Goal: Use online tool/utility: Utilize a website feature to perform a specific function

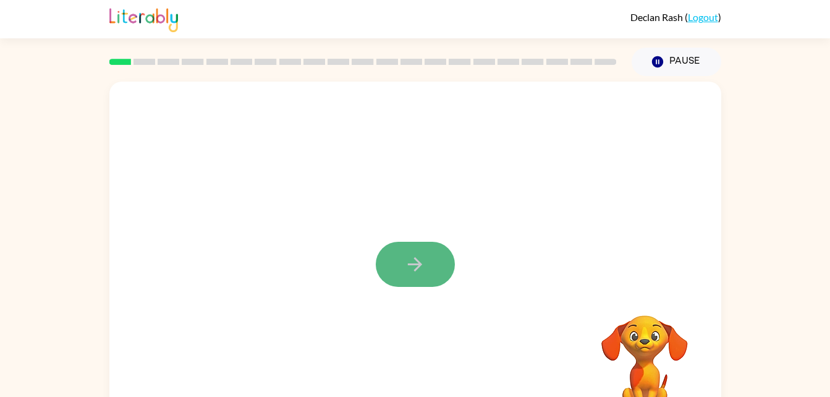
click at [417, 260] on icon "button" at bounding box center [415, 264] width 14 height 14
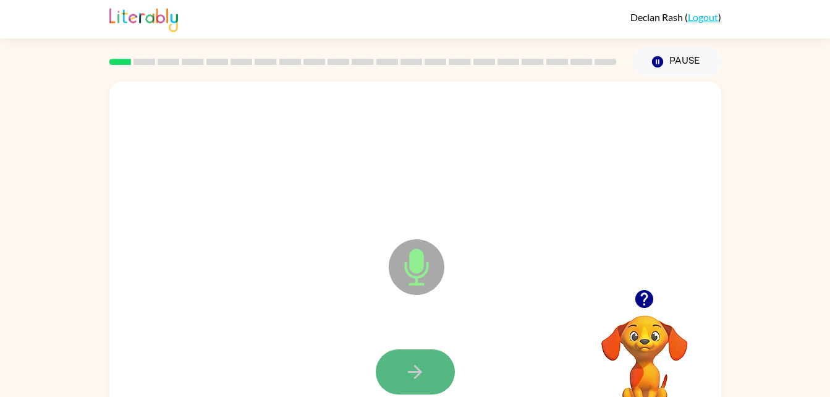
click at [422, 359] on button "button" at bounding box center [415, 371] width 79 height 45
click at [421, 375] on icon "button" at bounding box center [415, 372] width 22 height 22
click at [416, 372] on icon "button" at bounding box center [415, 372] width 14 height 14
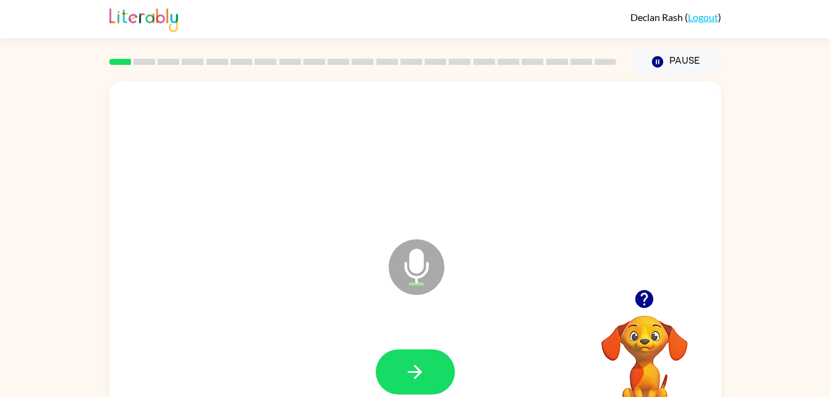
click at [416, 372] on icon "button" at bounding box center [415, 372] width 14 height 14
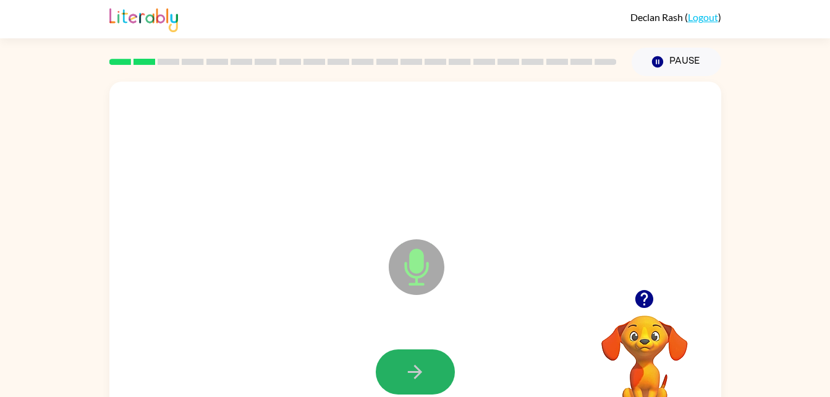
click at [416, 372] on icon "button" at bounding box center [415, 372] width 14 height 14
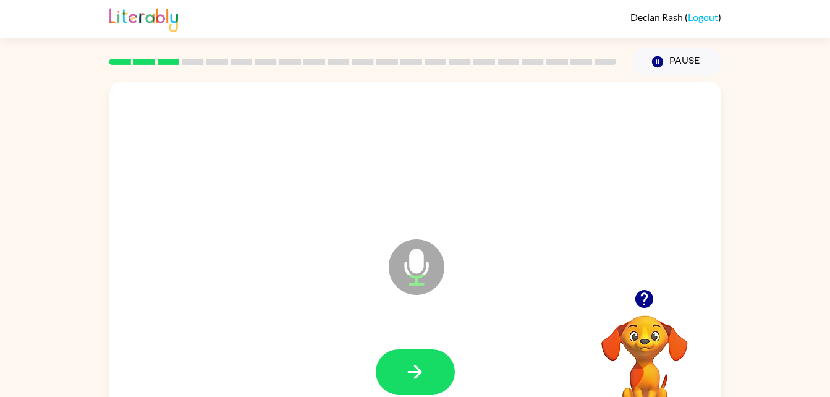
click at [416, 372] on icon "button" at bounding box center [415, 372] width 14 height 14
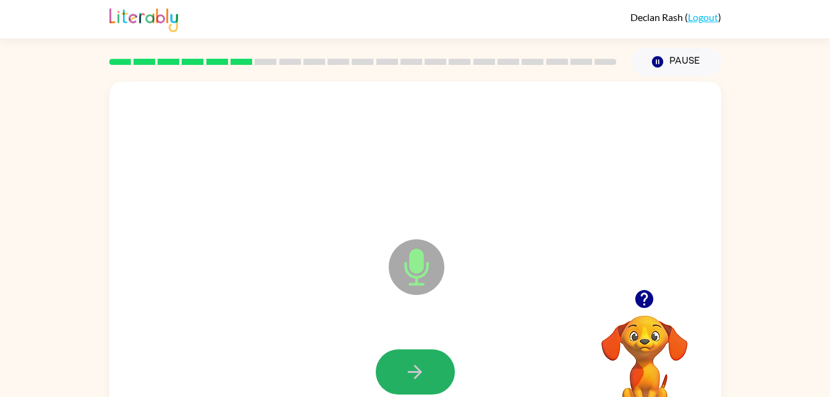
click at [416, 372] on icon "button" at bounding box center [415, 372] width 14 height 14
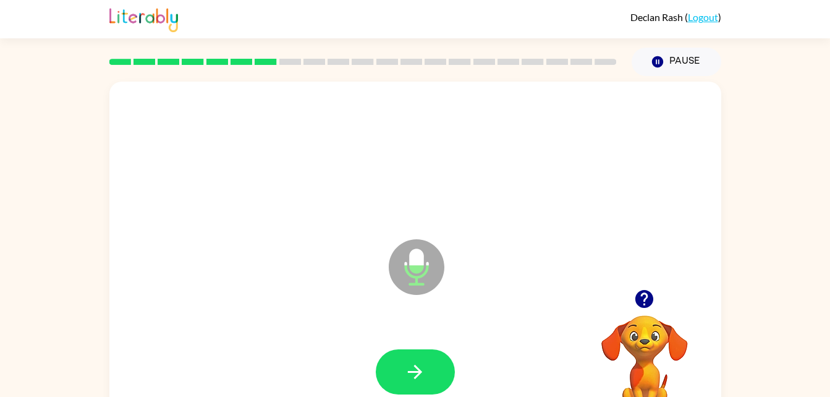
click at [416, 372] on icon "button" at bounding box center [415, 372] width 14 height 14
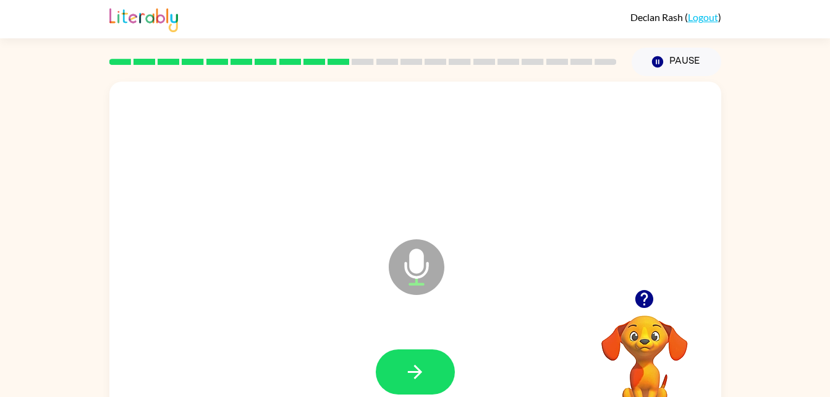
click at [416, 372] on icon "button" at bounding box center [415, 372] width 14 height 14
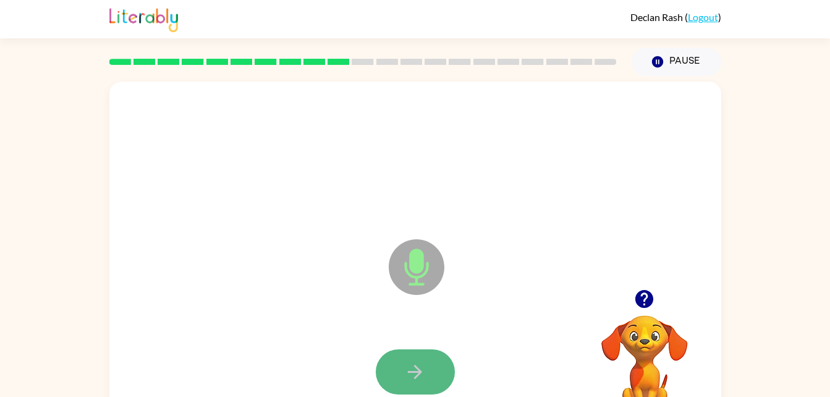
click at [414, 373] on icon "button" at bounding box center [415, 372] width 22 height 22
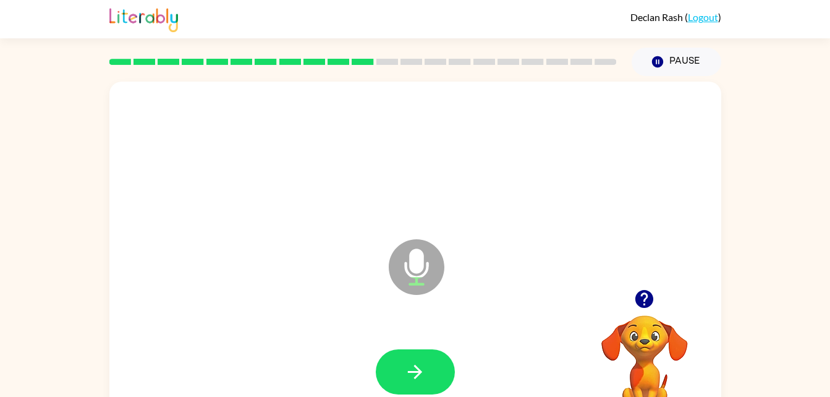
click at [414, 373] on icon "button" at bounding box center [415, 372] width 22 height 22
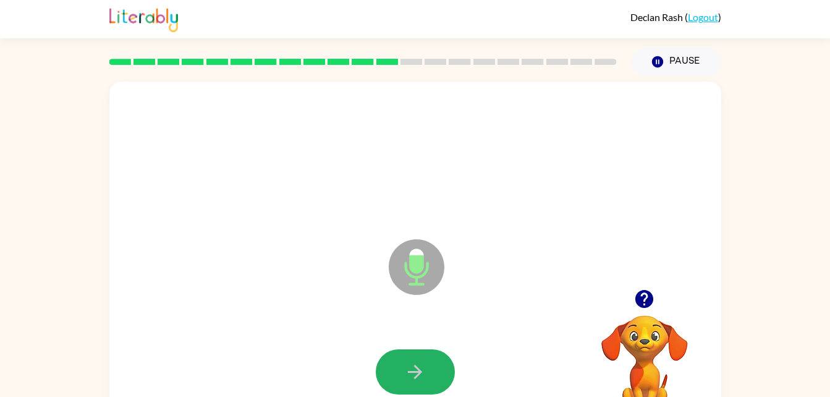
click at [414, 373] on icon "button" at bounding box center [415, 372] width 22 height 22
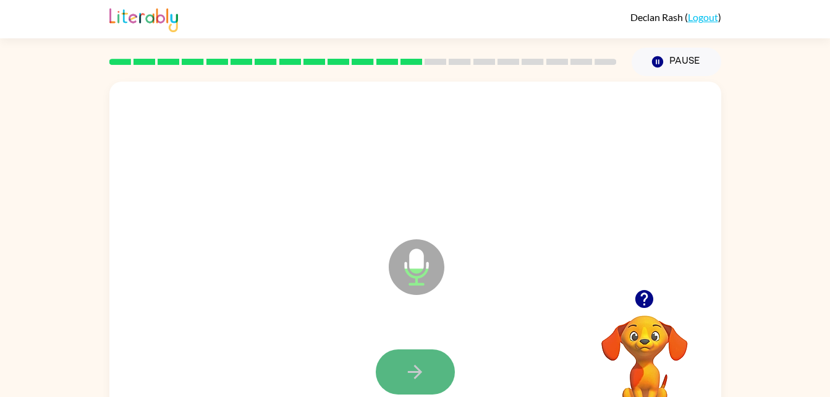
click at [414, 373] on icon "button" at bounding box center [415, 372] width 22 height 22
click at [420, 372] on icon "button" at bounding box center [415, 372] width 14 height 14
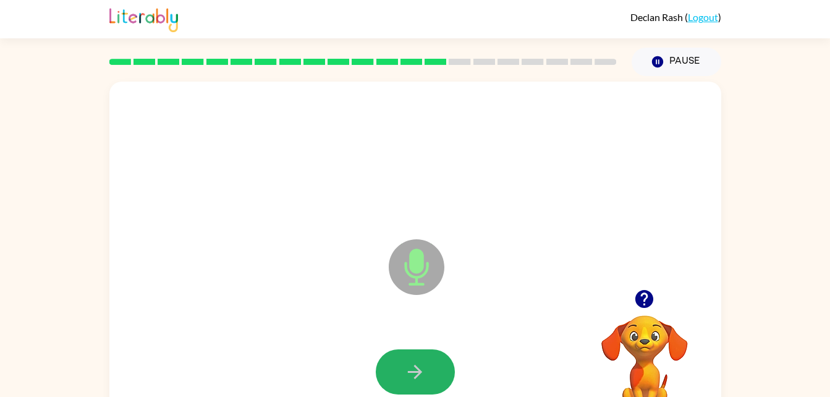
click at [420, 372] on icon "button" at bounding box center [415, 372] width 14 height 14
click at [419, 372] on icon "button" at bounding box center [415, 372] width 14 height 14
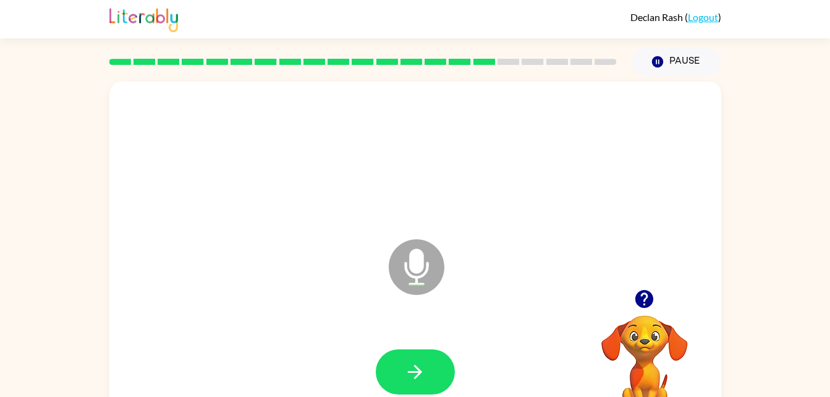
click at [419, 372] on icon "button" at bounding box center [415, 372] width 14 height 14
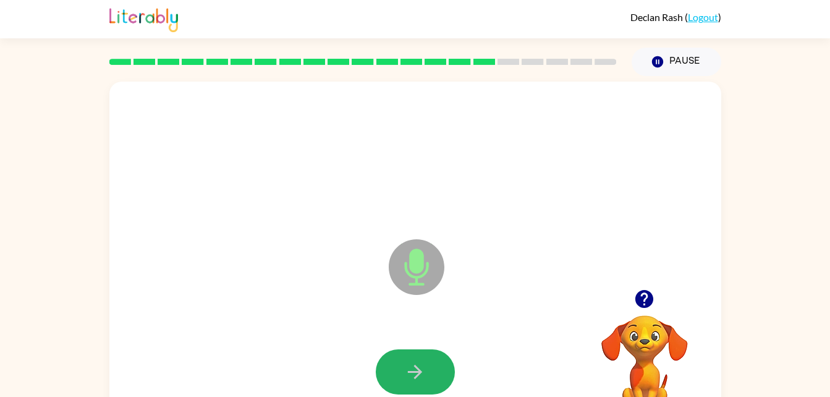
click at [419, 372] on icon "button" at bounding box center [415, 372] width 14 height 14
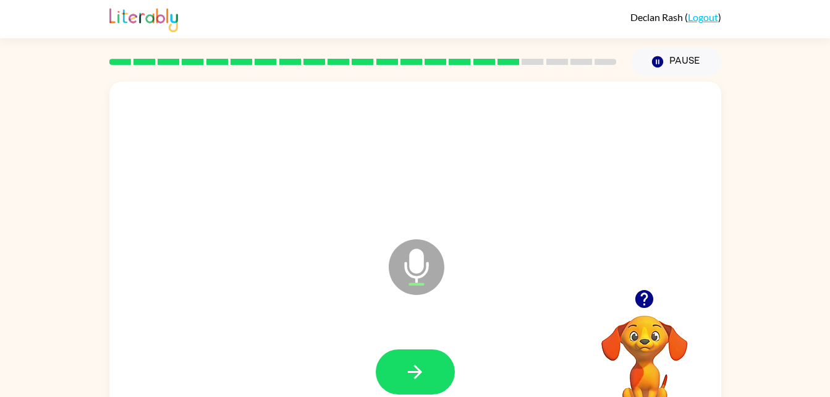
click at [419, 372] on icon "button" at bounding box center [415, 372] width 14 height 14
click at [418, 372] on icon "button" at bounding box center [415, 372] width 14 height 14
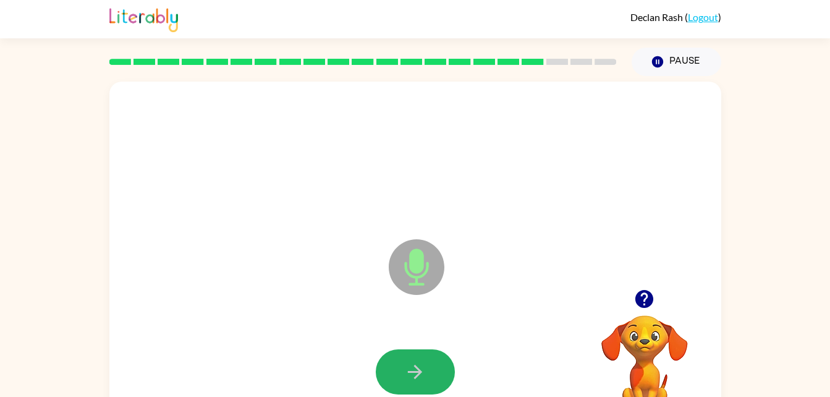
click at [418, 372] on icon "button" at bounding box center [415, 372] width 14 height 14
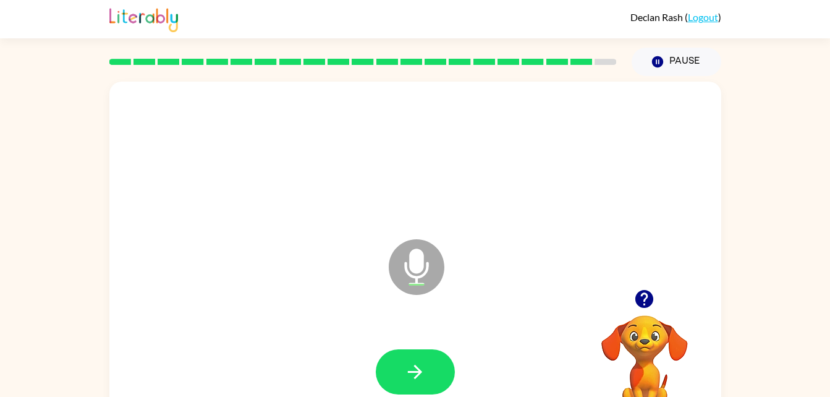
click at [418, 372] on icon "button" at bounding box center [415, 372] width 14 height 14
